Goal: Communication & Community: Answer question/provide support

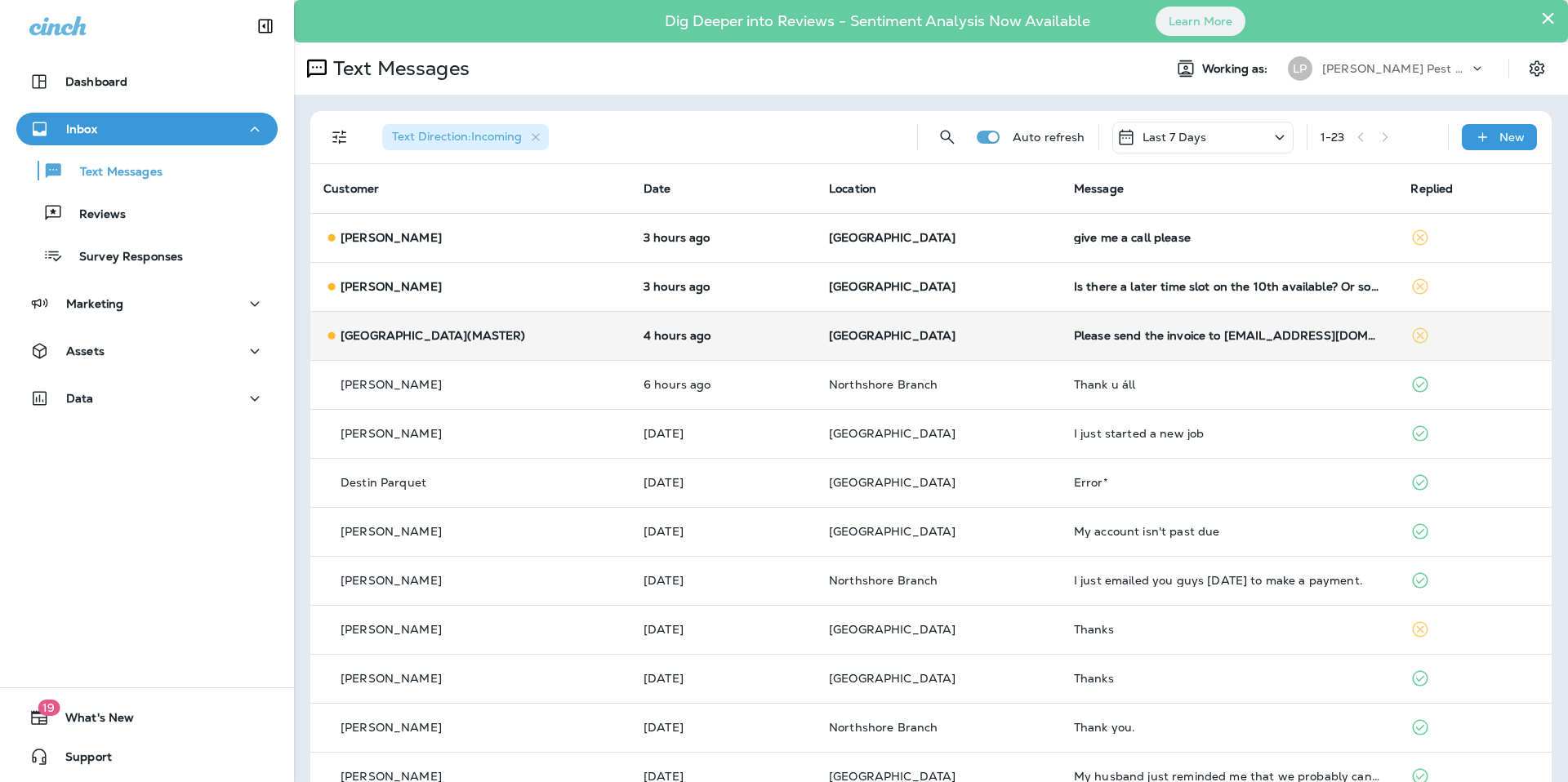
click at [732, 326] on td "4 hours ago" at bounding box center [723, 335] width 185 height 49
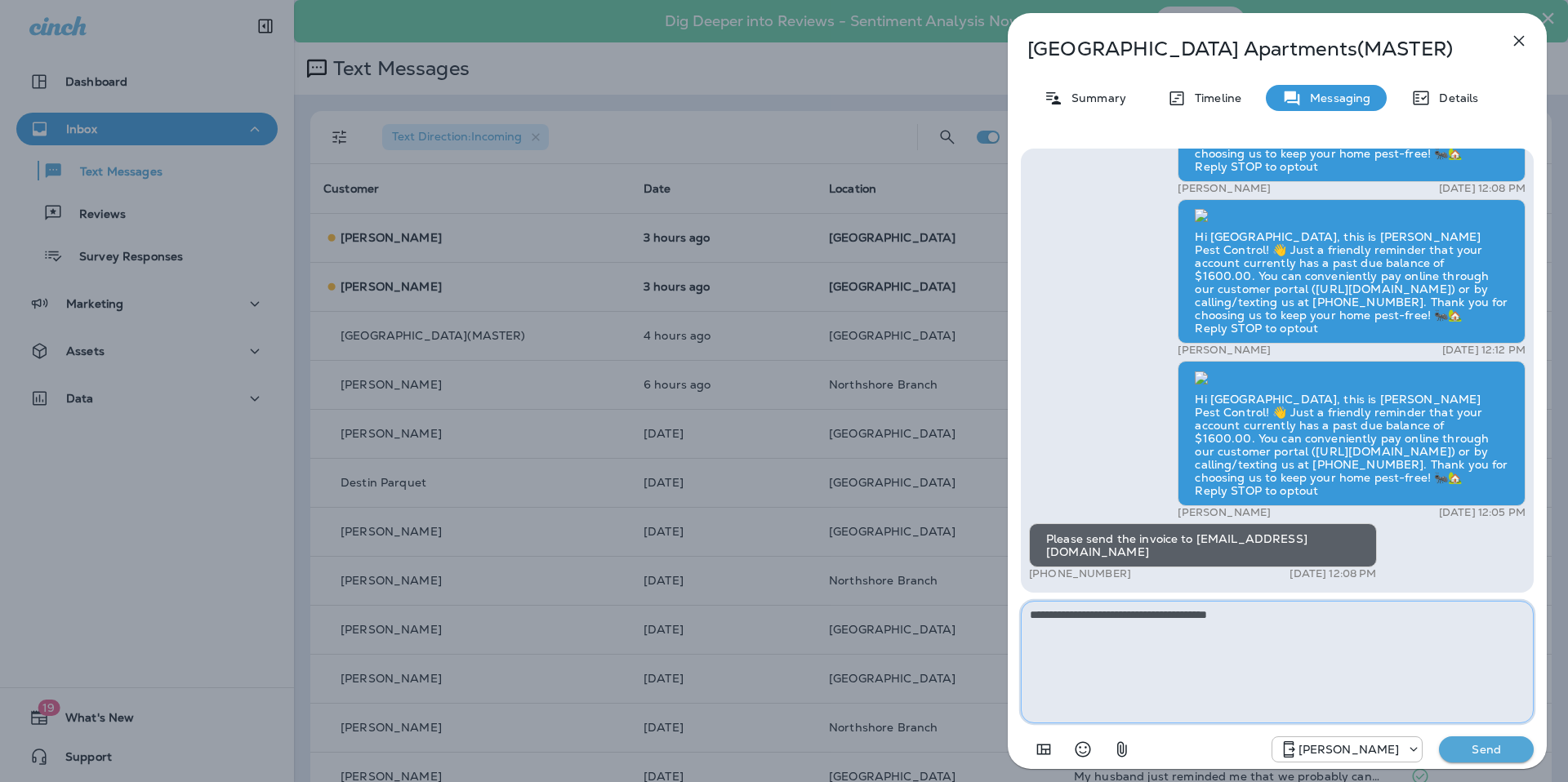
type textarea "**********"
click at [1496, 759] on button "Send" at bounding box center [1487, 750] width 95 height 27
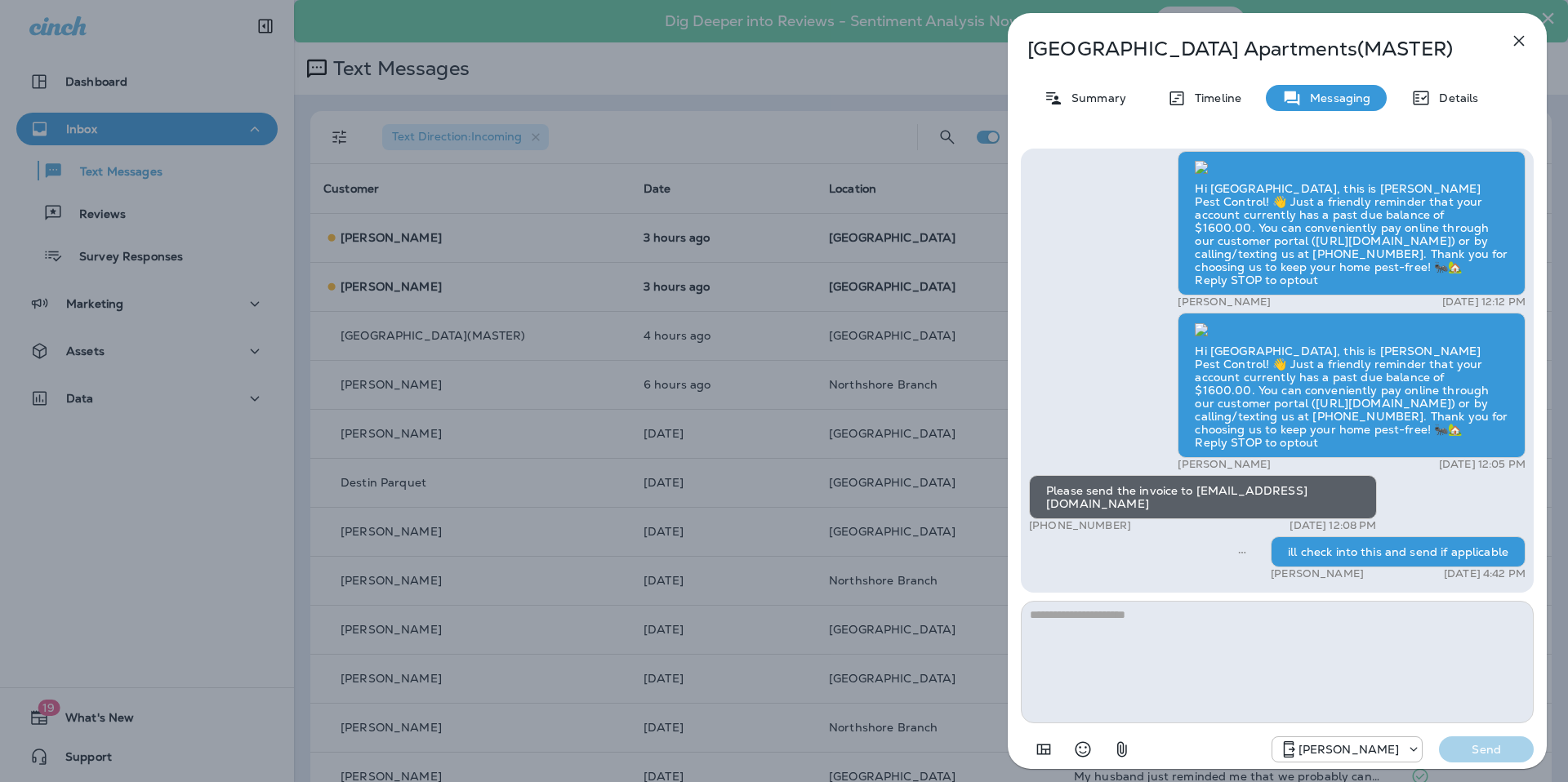
click at [1537, 38] on div "Magnolia Creek Apartments(MASTER) Summary Timeline Messaging Details Hi [GEOGRA…" at bounding box center [1277, 396] width 539 height 766
click at [1531, 38] on button "button" at bounding box center [1520, 41] width 32 height 32
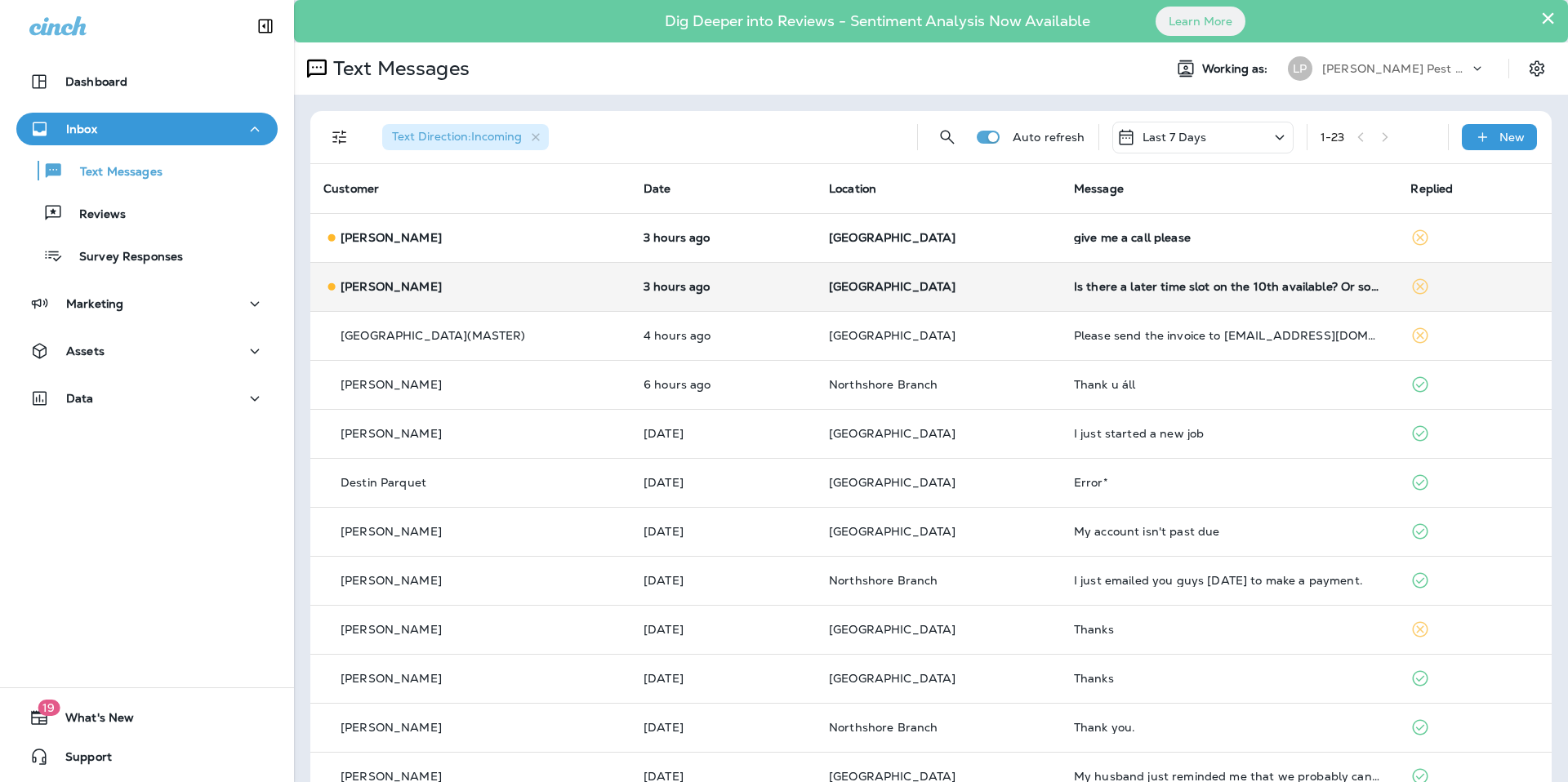
click at [1080, 277] on td "Is there a later time slot on the 10th available? Or something sooner this week?" at bounding box center [1230, 287] width 337 height 49
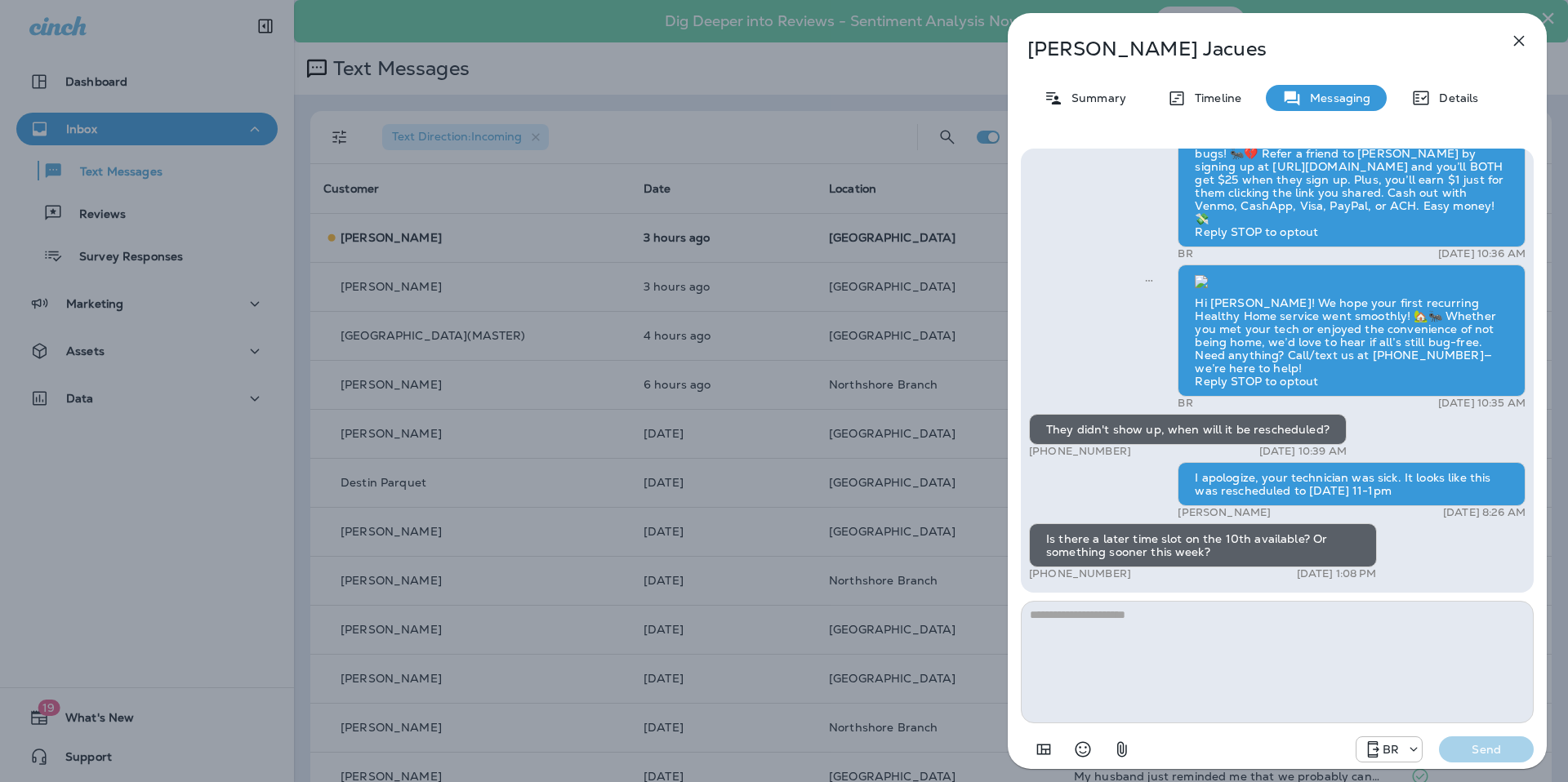
scroll to position [1, 0]
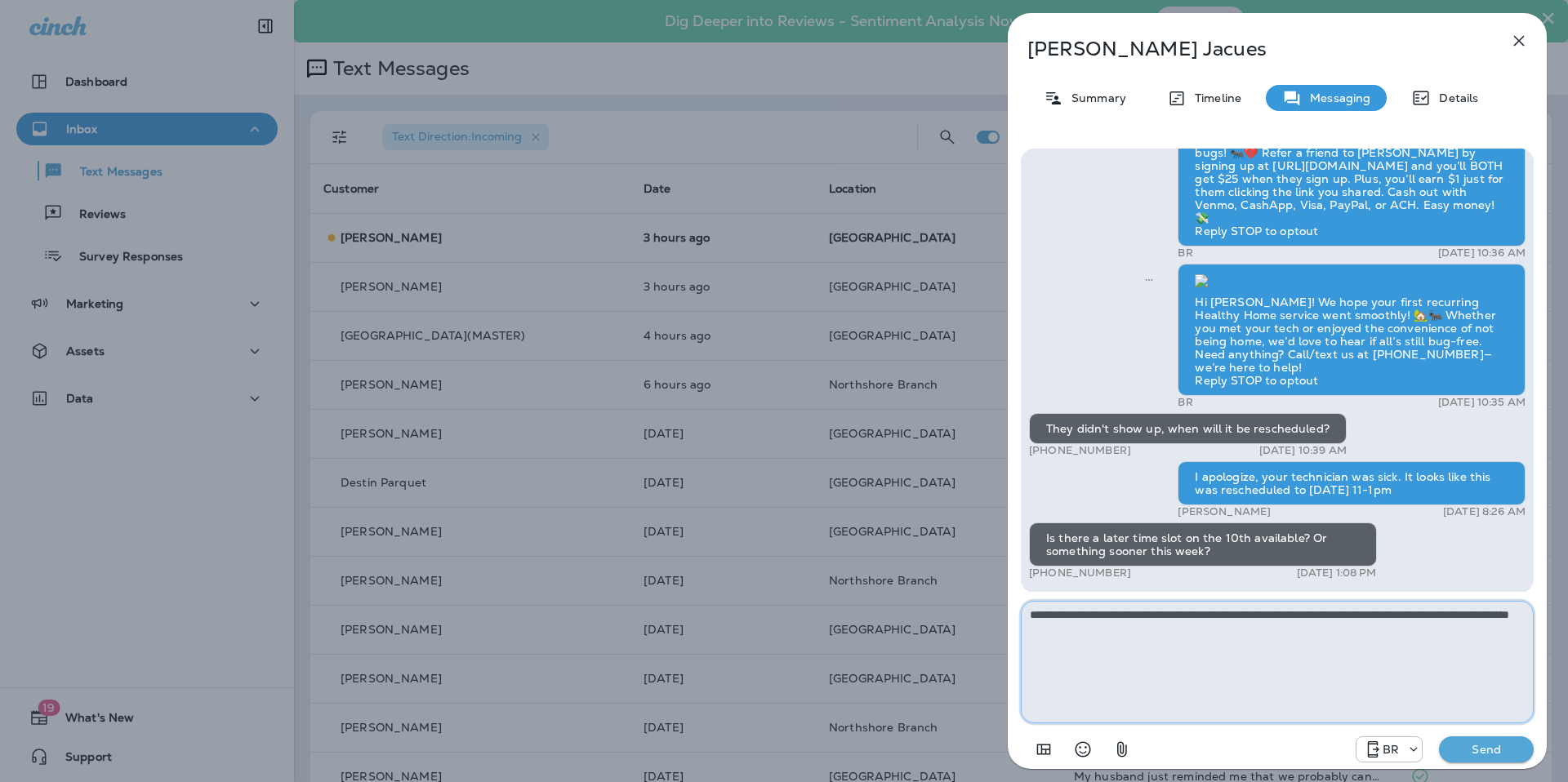
type textarea "**********"
click at [1494, 753] on p "Send" at bounding box center [1486, 749] width 68 height 14
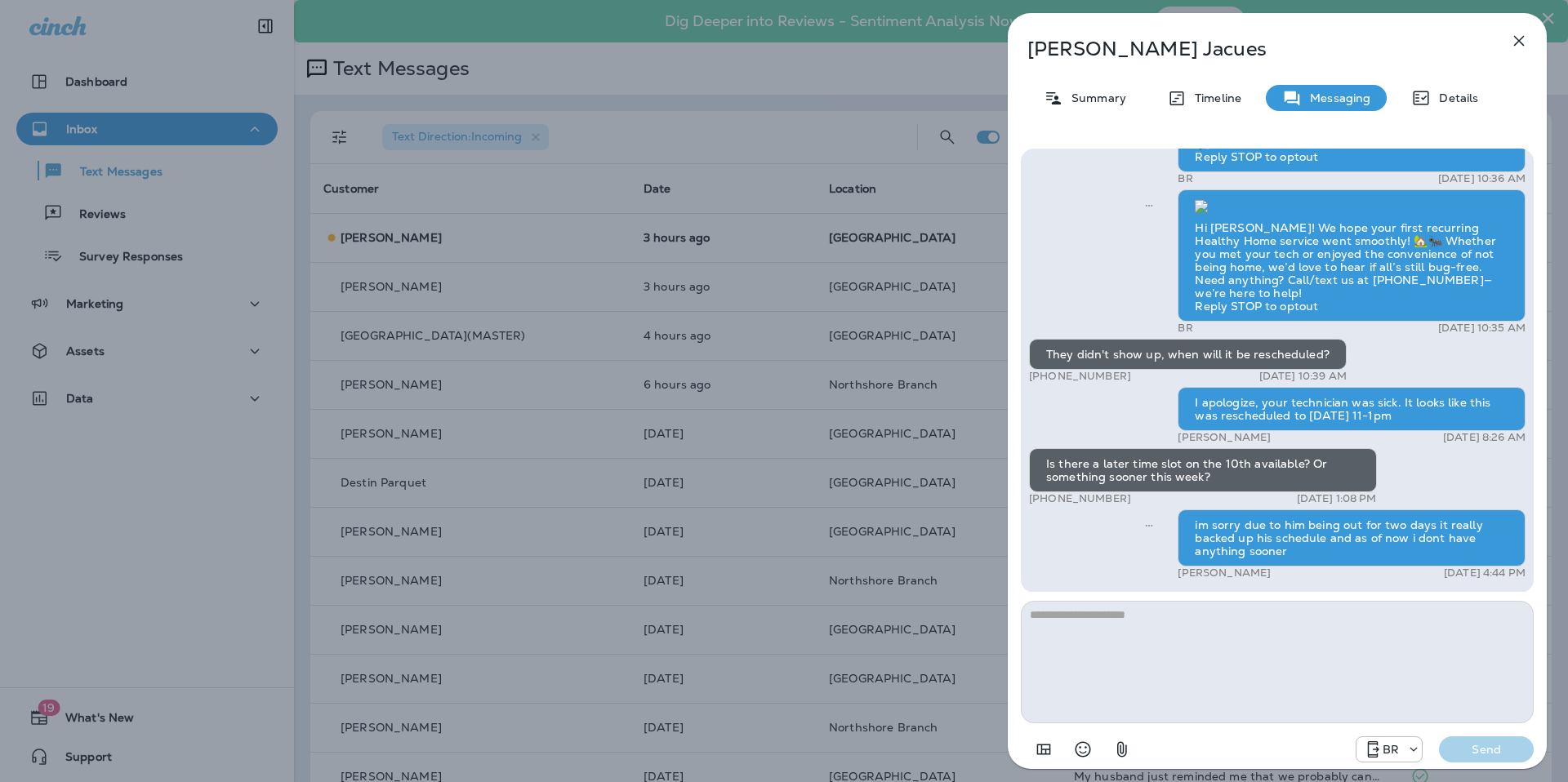
scroll to position [-3, 0]
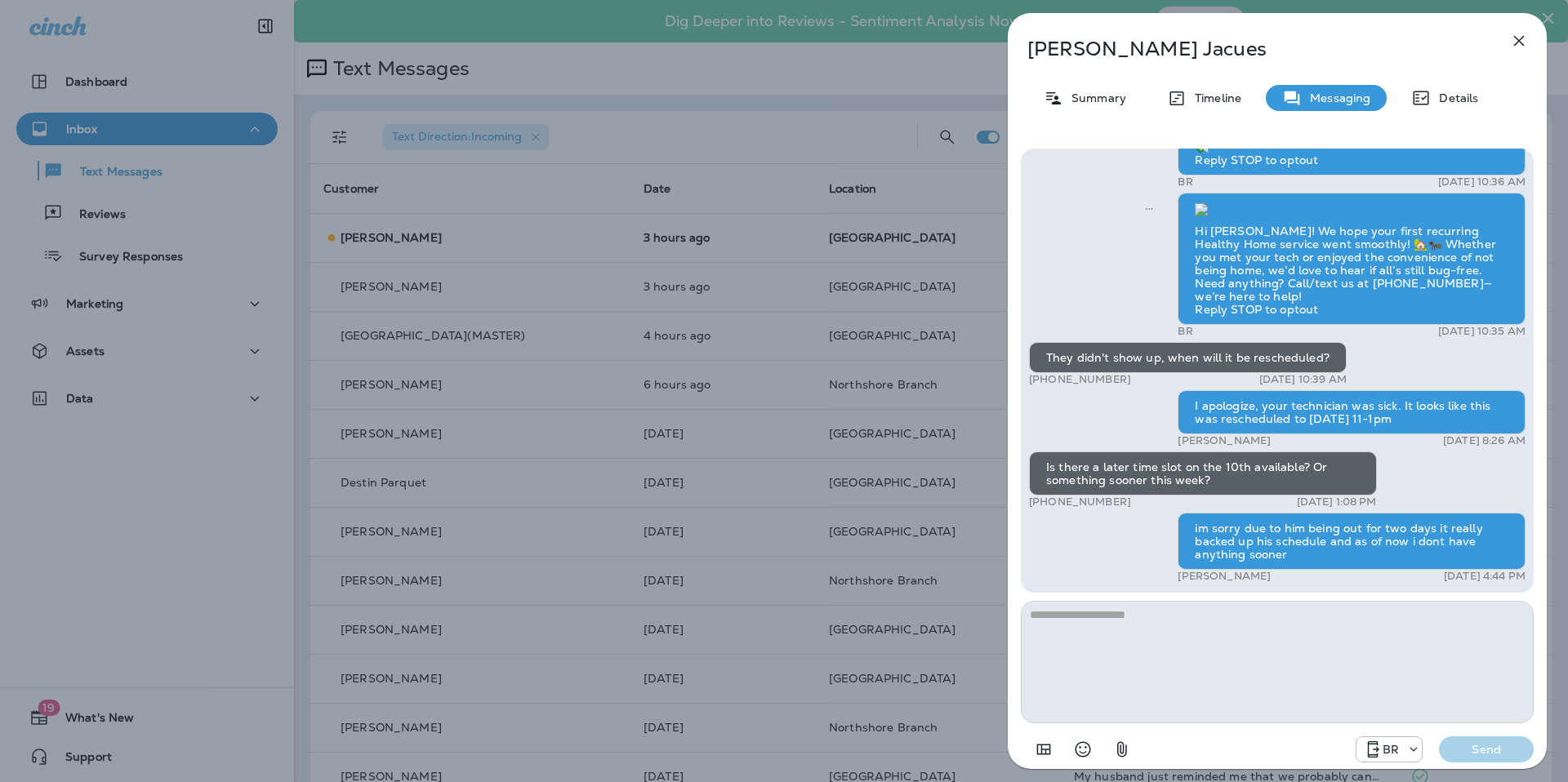
click at [1520, 38] on icon "button" at bounding box center [1520, 41] width 20 height 20
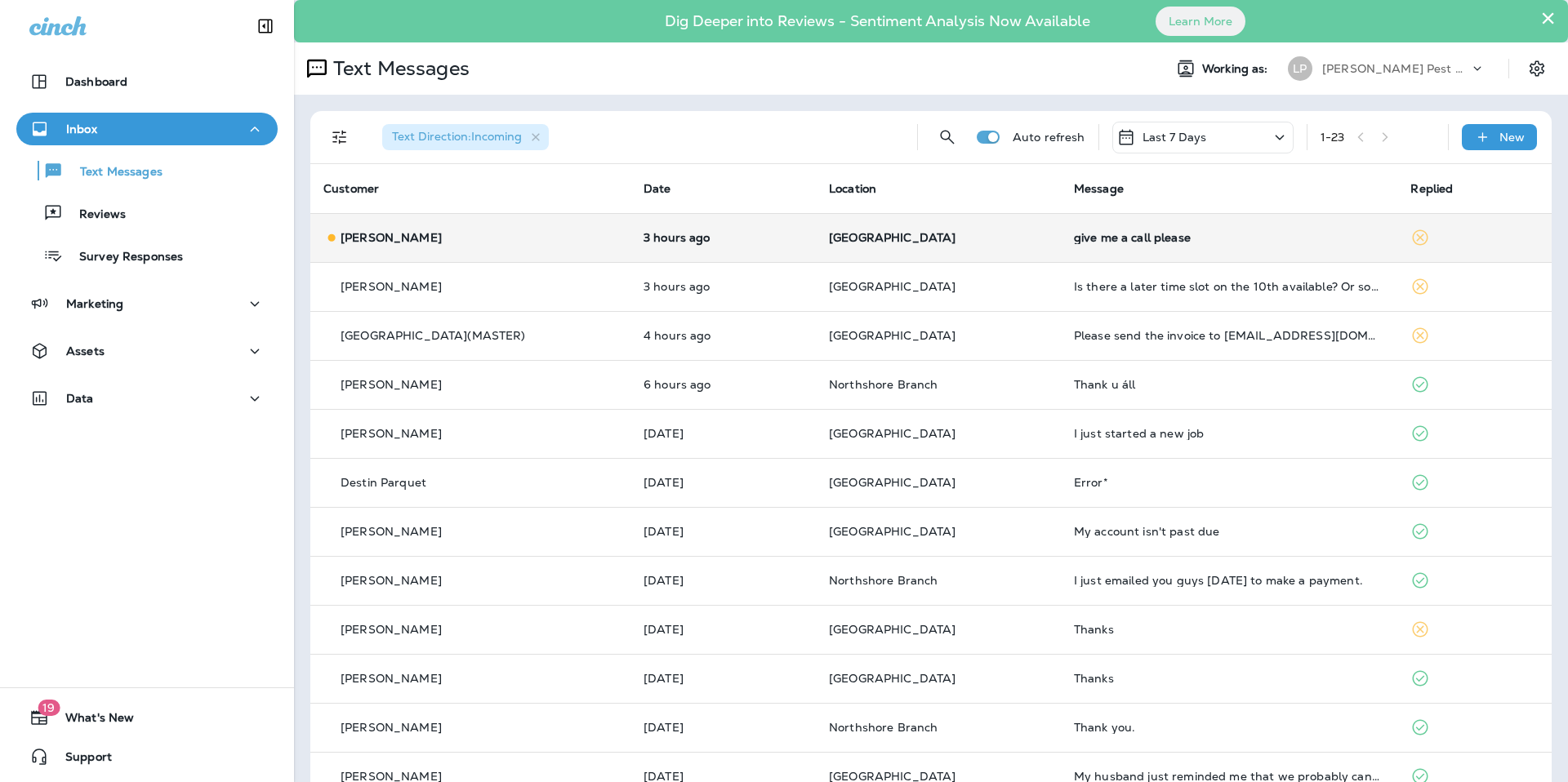
click at [501, 244] on div "[PERSON_NAME]" at bounding box center [469, 238] width 294 height 17
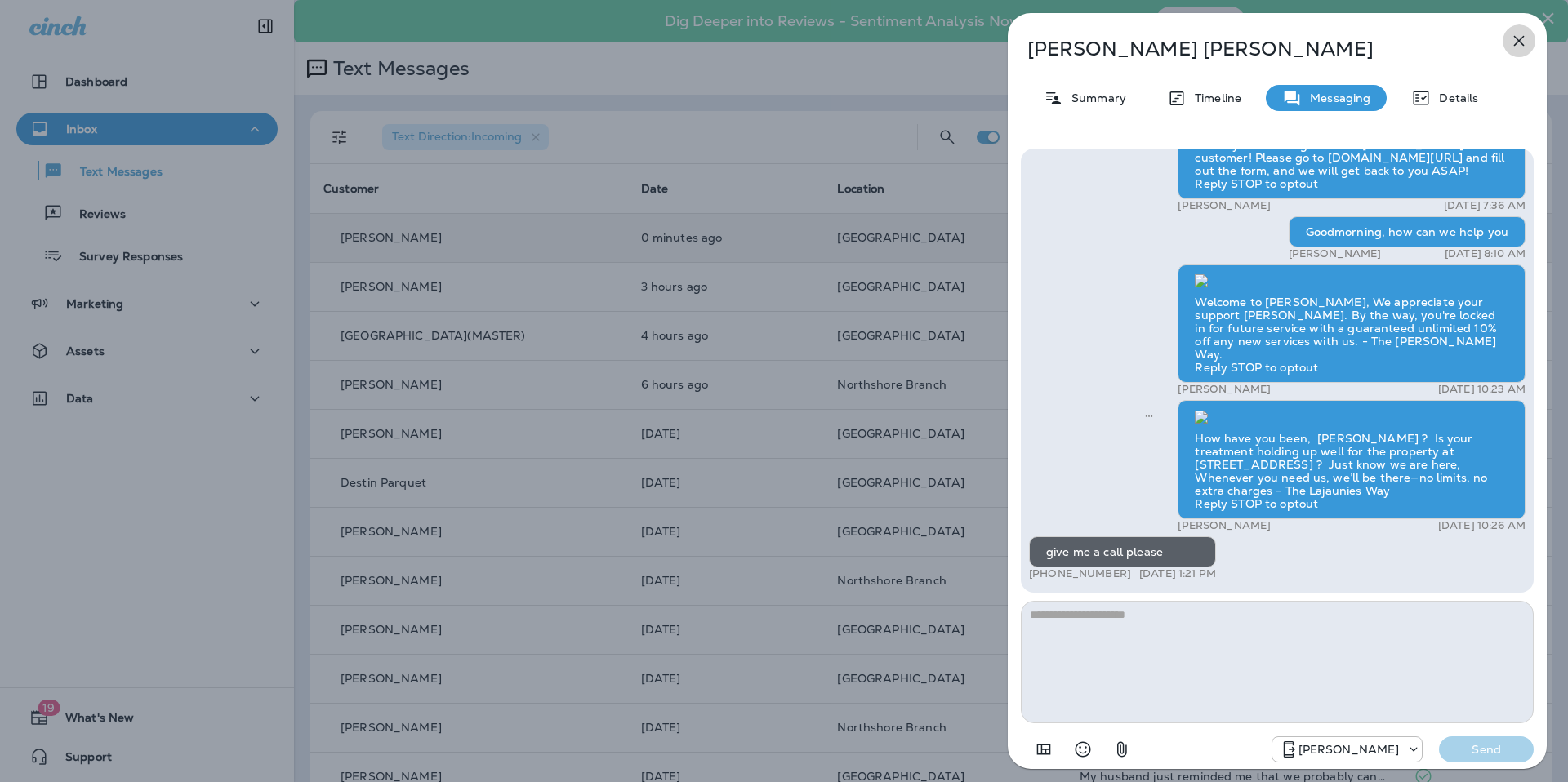
click at [1521, 38] on icon "button" at bounding box center [1520, 41] width 20 height 20
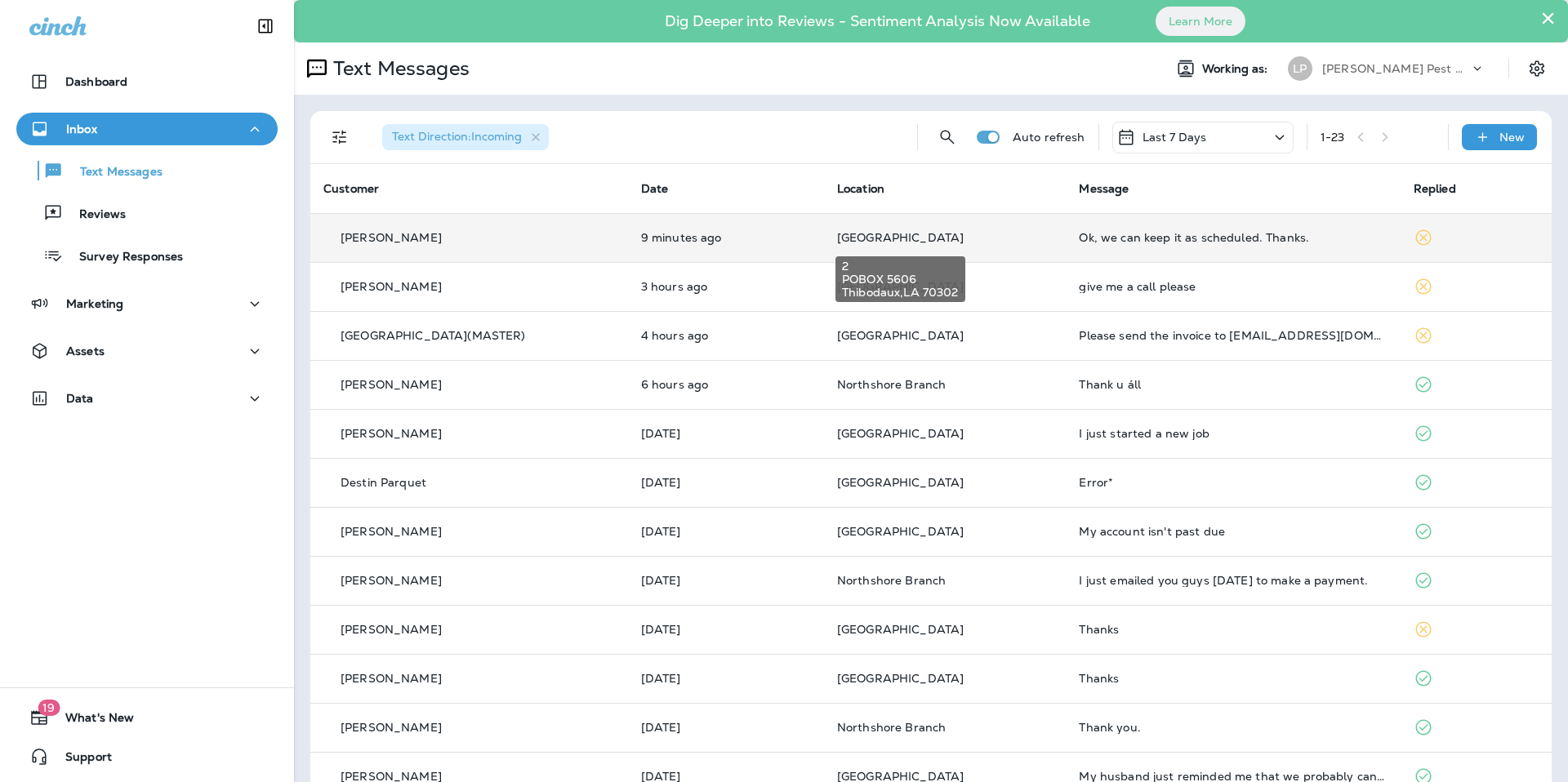
click at [866, 238] on span "[GEOGRAPHIC_DATA]" at bounding box center [900, 237] width 126 height 14
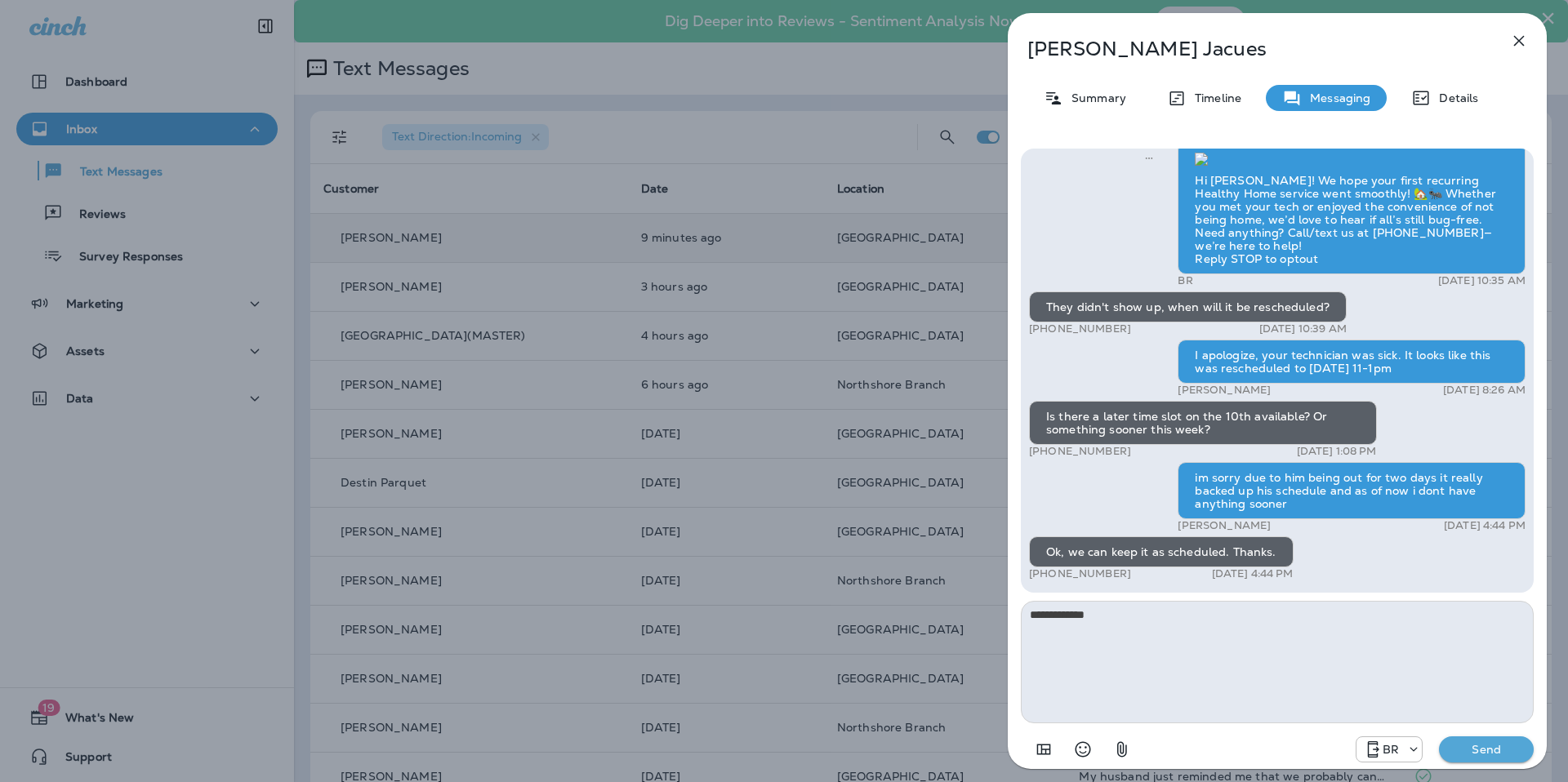
type textarea "**********"
click at [1494, 753] on p "Send" at bounding box center [1486, 749] width 68 height 14
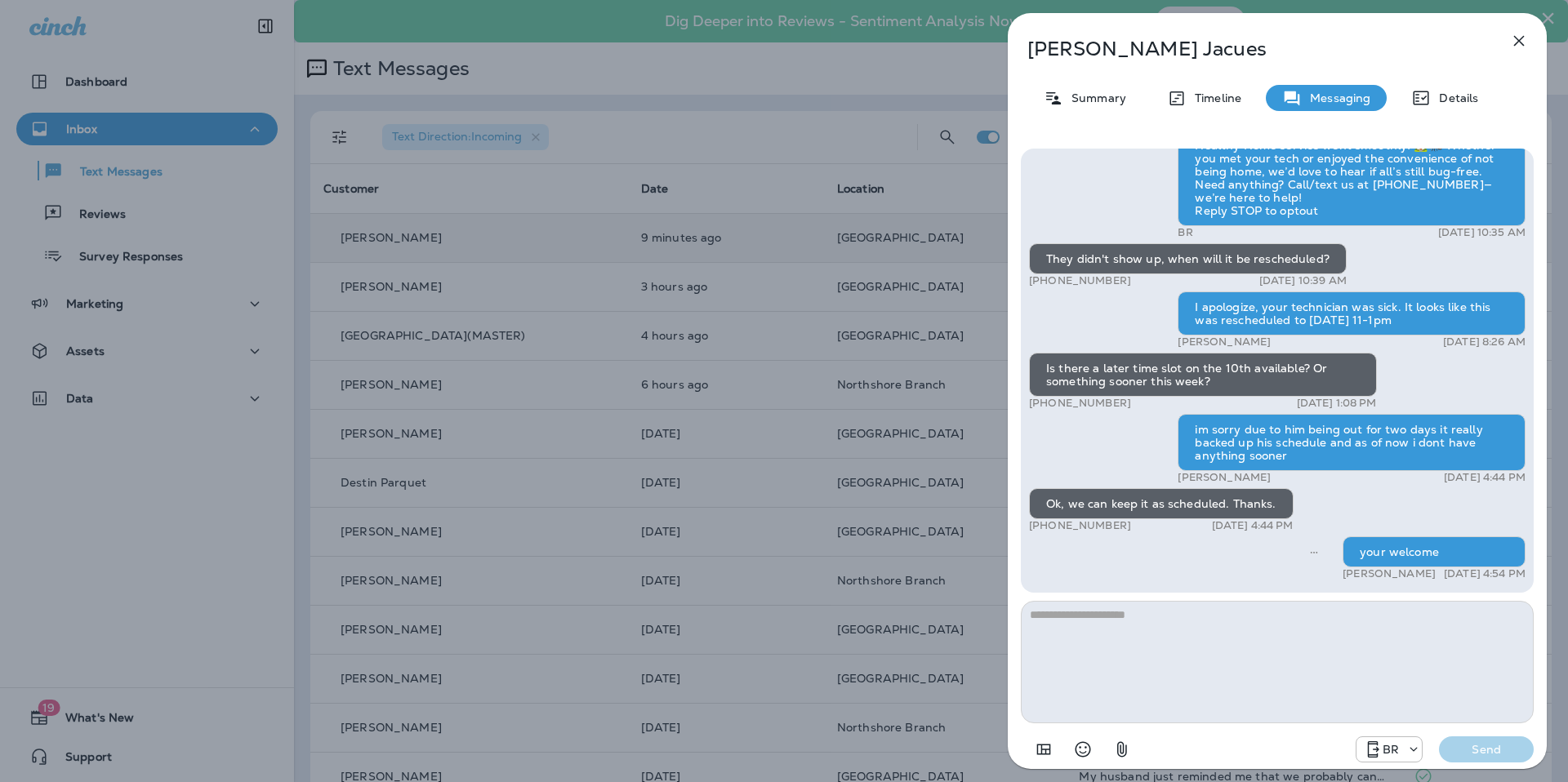
click at [1520, 44] on icon "button" at bounding box center [1520, 41] width 20 height 20
